Goal: Find specific page/section: Find specific page/section

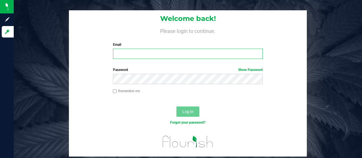
click at [150, 55] on input "Email" at bounding box center [188, 54] width 150 height 10
type input "[EMAIL_ADDRESS][DOMAIN_NAME]"
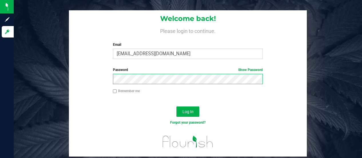
click at [176, 106] on button "Log In" at bounding box center [187, 111] width 23 height 10
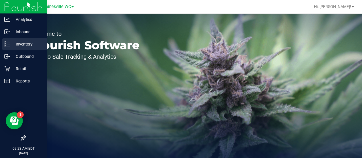
click at [8, 46] on line at bounding box center [8, 46] width 3 height 0
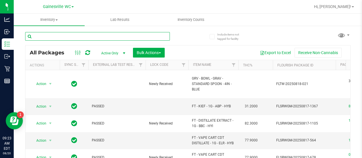
click at [125, 35] on input "text" at bounding box center [97, 36] width 145 height 9
type input "pbs"
